Goal: Navigation & Orientation: Find specific page/section

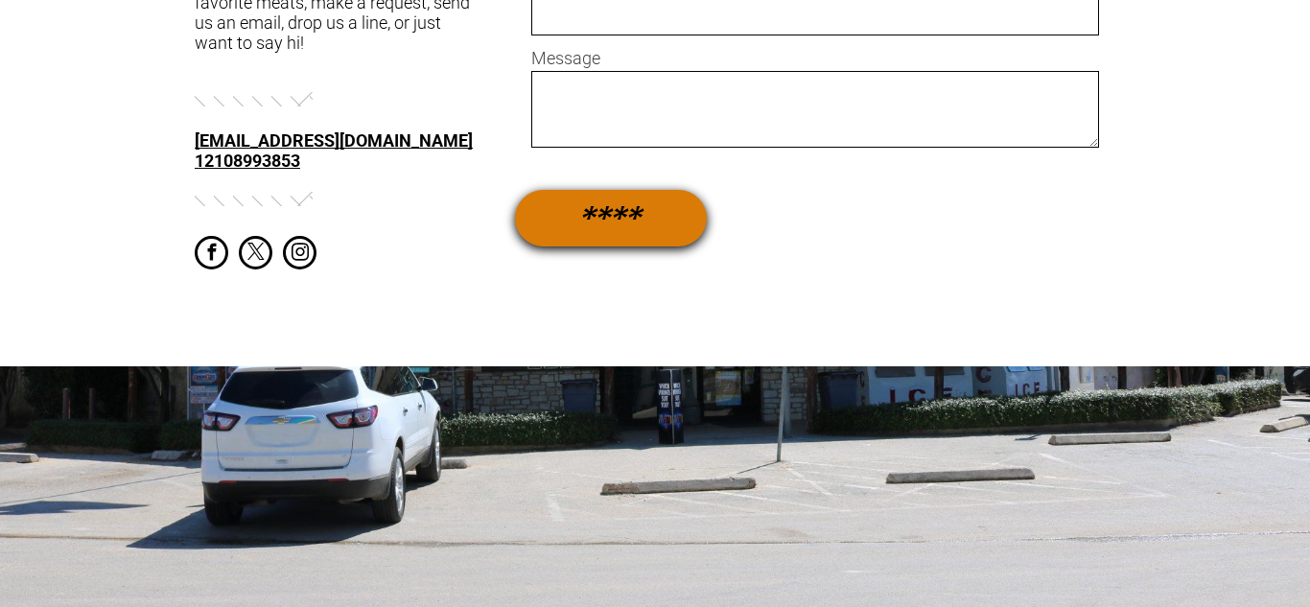
scroll to position [1415, 0]
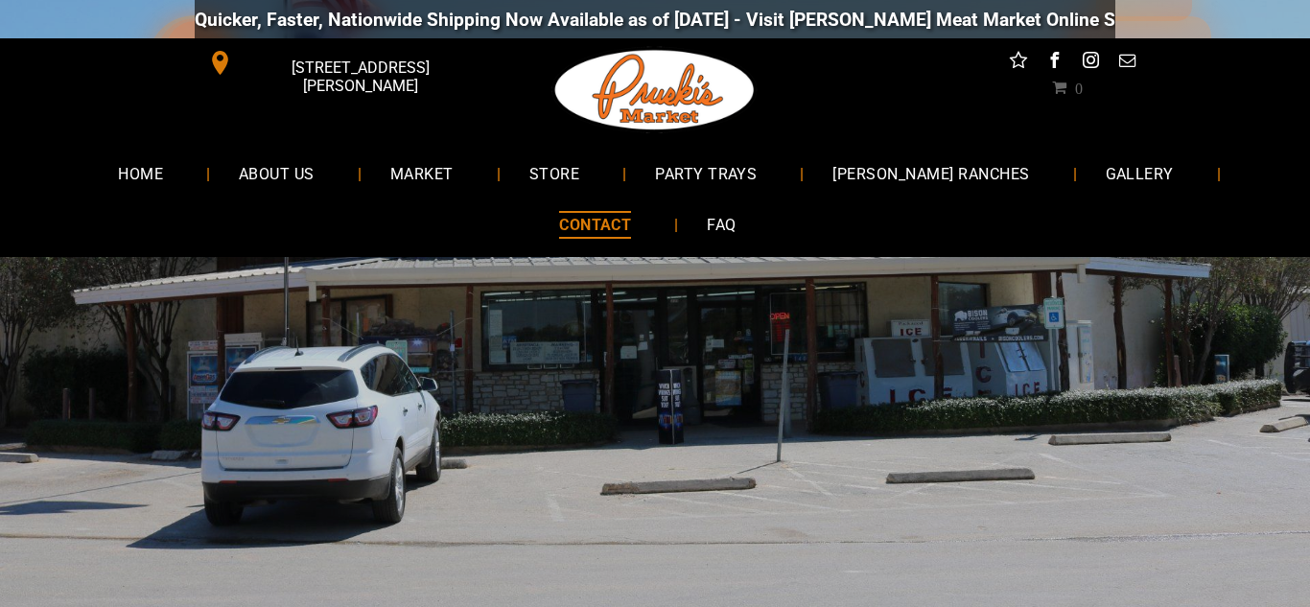
click at [599, 222] on span "CONTACT" at bounding box center [595, 225] width 72 height 28
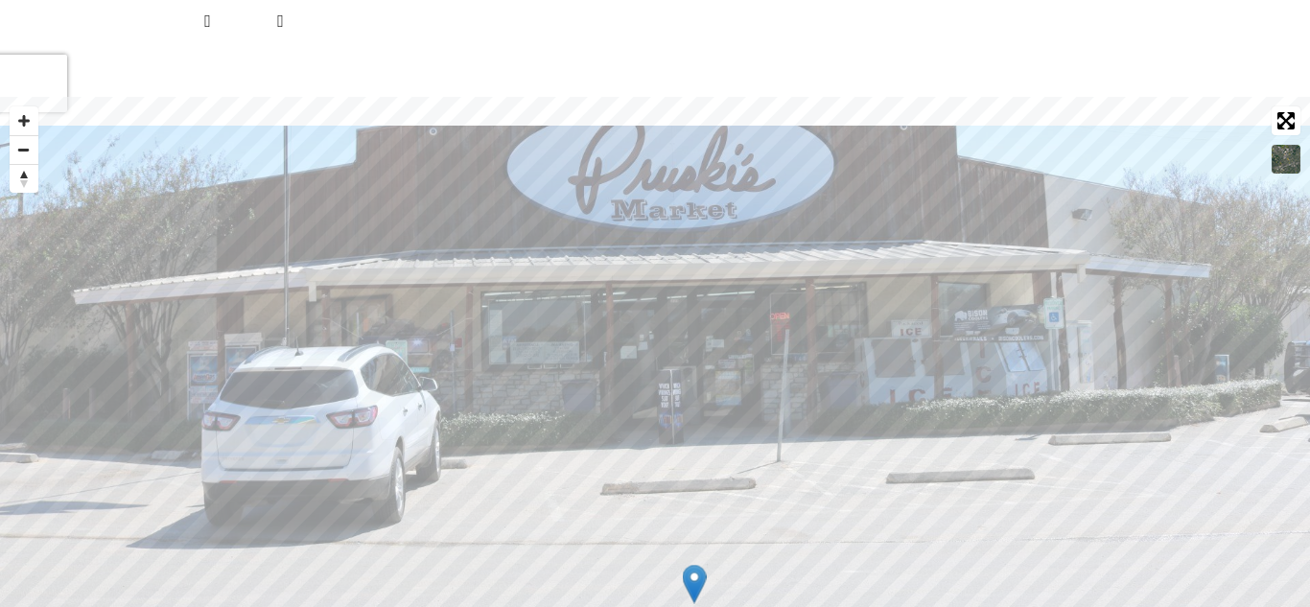
scroll to position [1573, 0]
